Goal: Check status: Check status

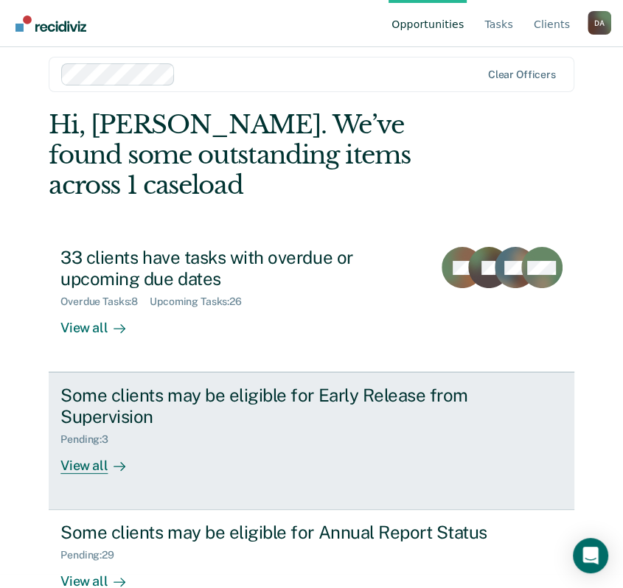
scroll to position [21, 0]
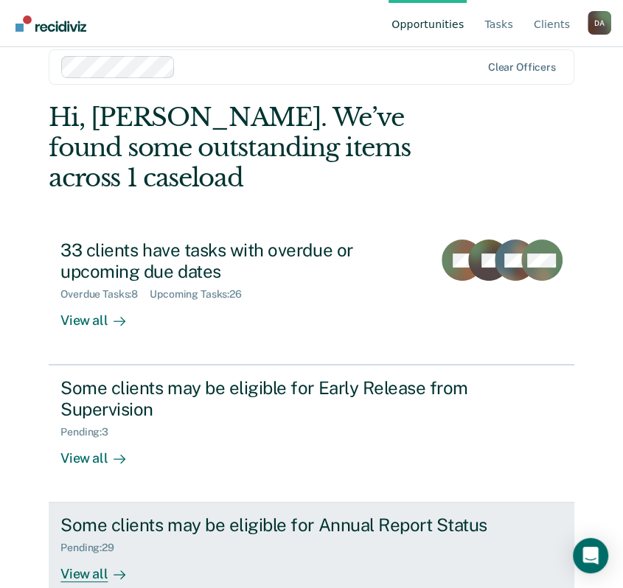
click at [180, 514] on div "Some clients may be eligible for Annual Report Status" at bounding box center [293, 524] width 466 height 21
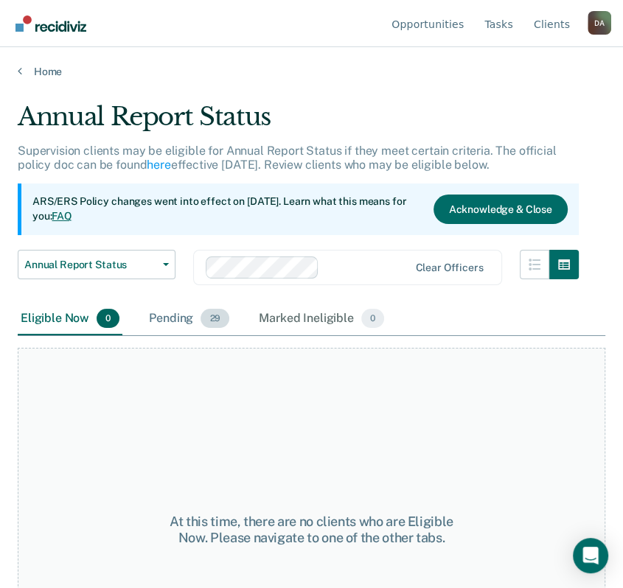
click at [177, 323] on div "Pending 29" at bounding box center [189, 319] width 86 height 32
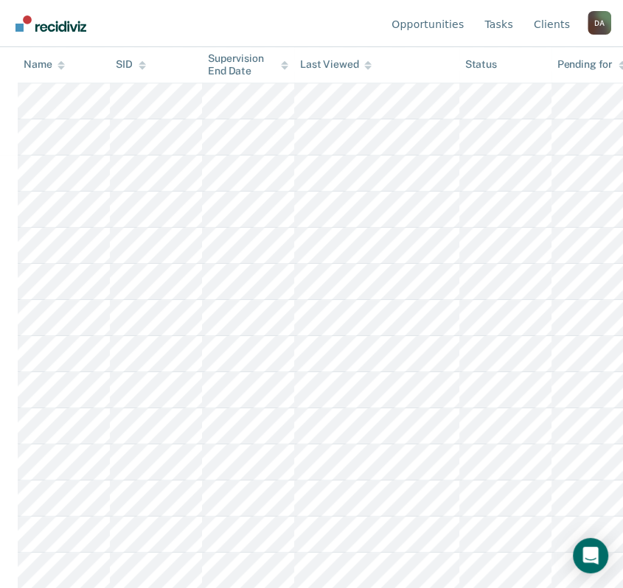
scroll to position [442, 0]
